Goal: Information Seeking & Learning: Learn about a topic

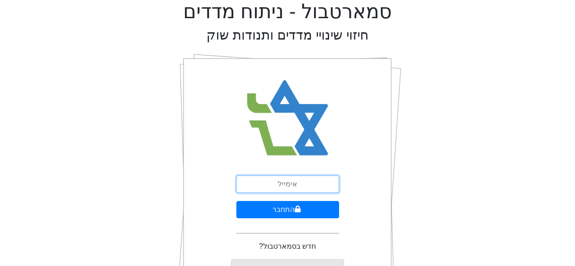
click at [310, 177] on input "email" at bounding box center [287, 183] width 103 height 17
type input "ם"
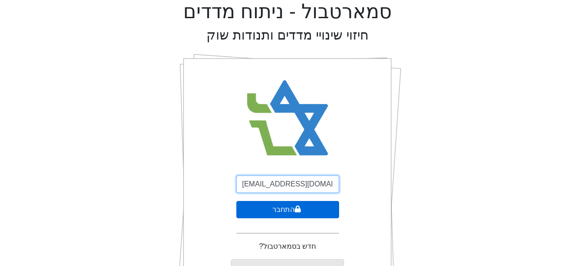
type input "[EMAIL_ADDRESS][DOMAIN_NAME]"
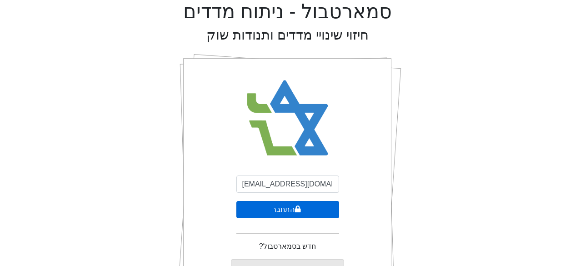
click at [297, 209] on icon "submit" at bounding box center [298, 208] width 6 height 7
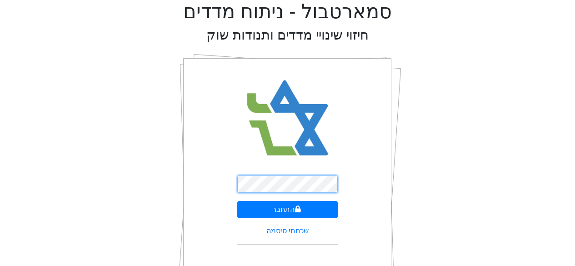
click at [237, 201] on button "התחבר" at bounding box center [287, 209] width 100 height 17
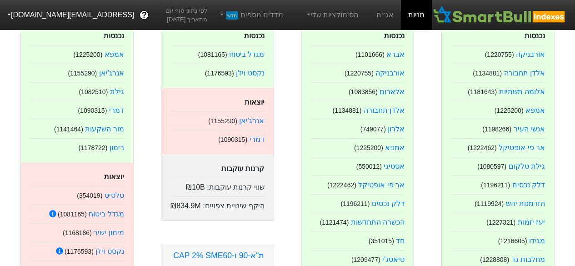
scroll to position [91, 0]
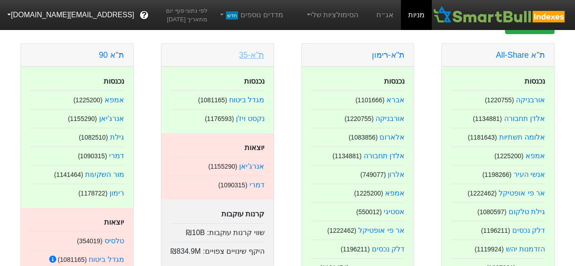
click at [249, 57] on link "ת"א-35" at bounding box center [251, 54] width 25 height 9
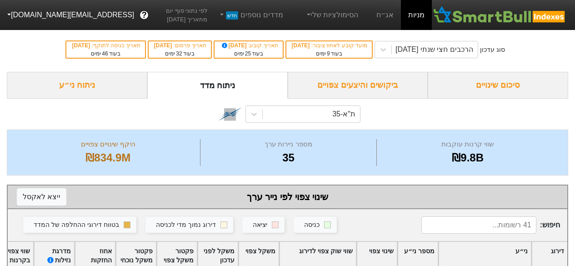
click at [508, 88] on div "סיכום שינויים" at bounding box center [498, 85] width 140 height 27
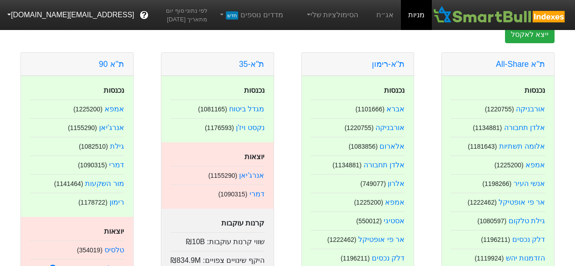
scroll to position [91, 0]
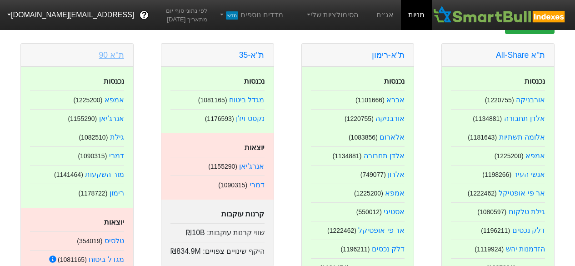
click at [115, 56] on link "ת''א 90" at bounding box center [111, 54] width 25 height 9
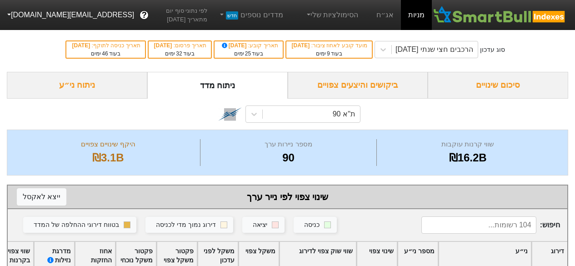
click at [393, 96] on div "ביקושים והיצעים צפויים" at bounding box center [358, 85] width 140 height 27
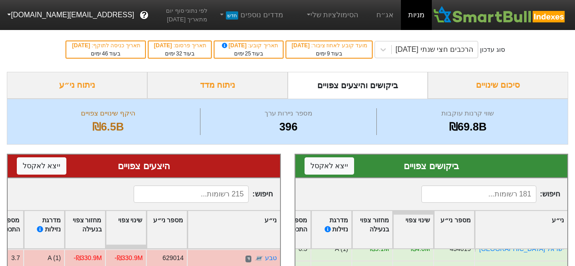
click at [489, 75] on div "סיכום שינויים" at bounding box center [498, 85] width 140 height 27
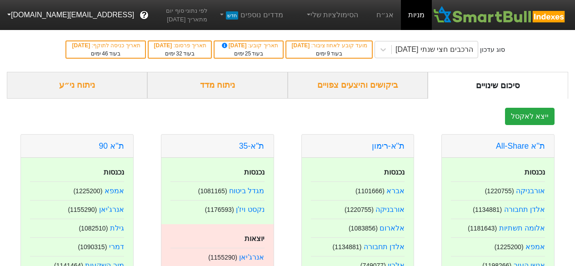
scroll to position [45, 0]
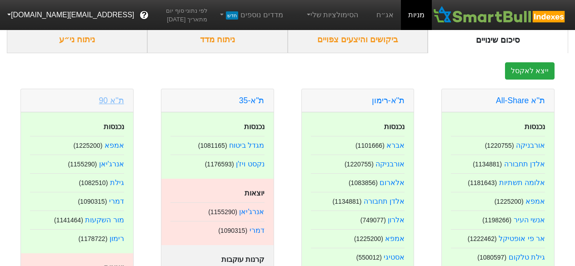
click at [105, 96] on link "ת''א 90" at bounding box center [111, 100] width 25 height 9
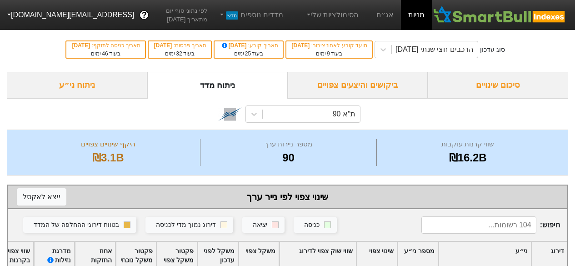
click at [388, 80] on div "ביקושים והיצעים צפויים" at bounding box center [358, 85] width 140 height 27
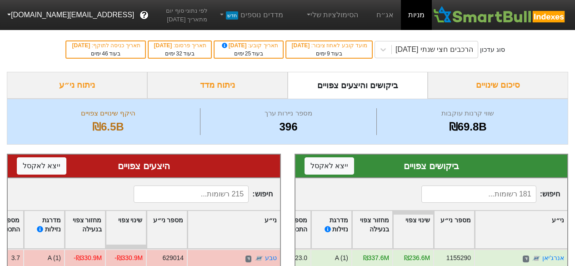
click at [457, 82] on div "סיכום שינויים" at bounding box center [498, 85] width 140 height 27
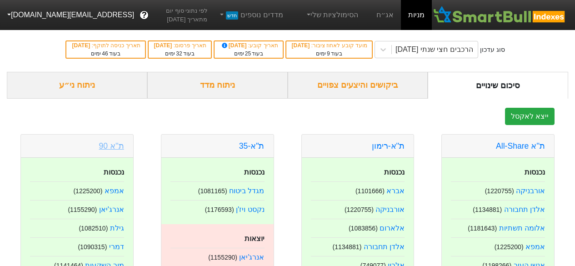
click at [109, 150] on link "ת''א 90" at bounding box center [111, 145] width 25 height 9
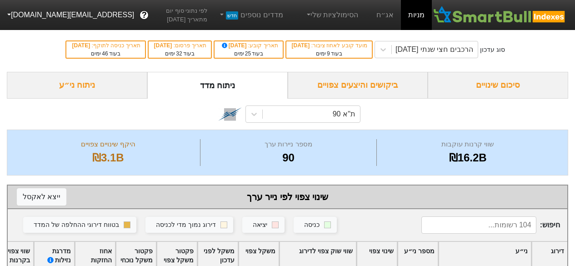
click at [511, 93] on div "סיכום שינויים" at bounding box center [498, 85] width 140 height 27
